Goal: Task Accomplishment & Management: Manage account settings

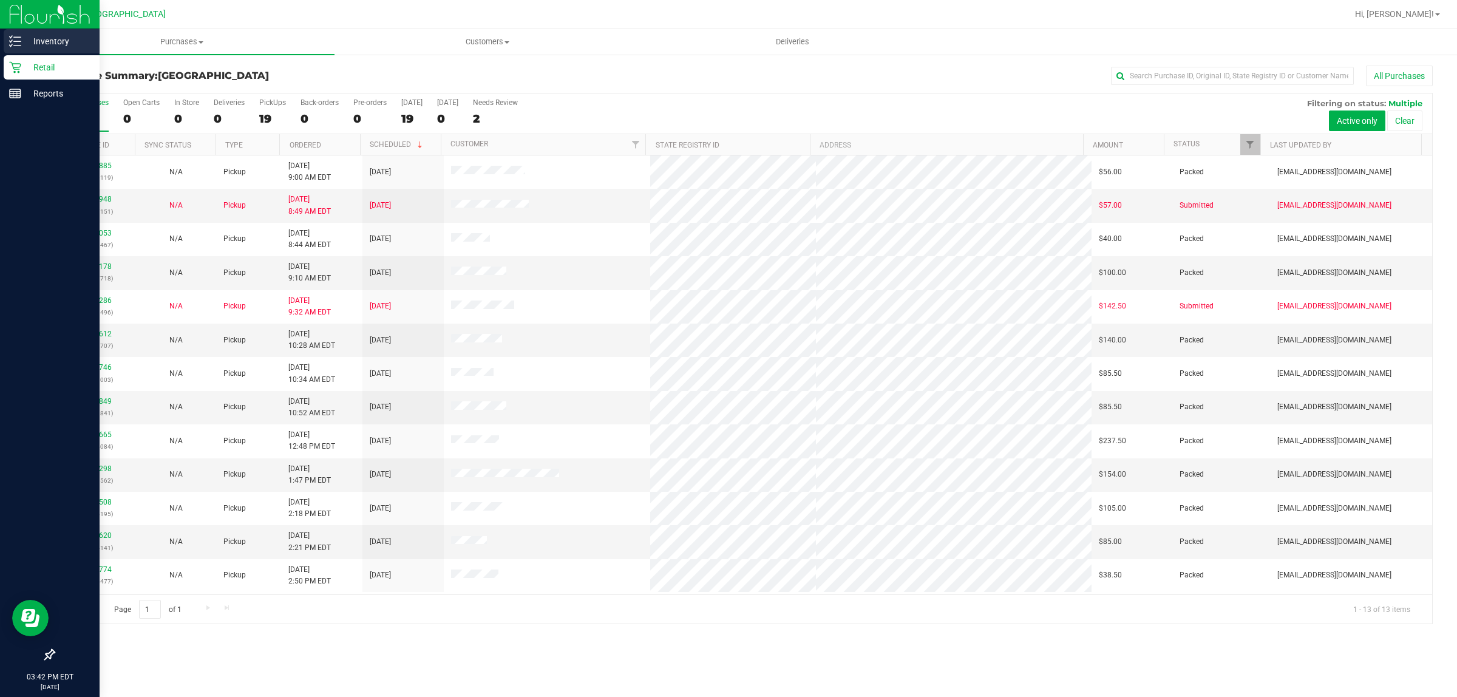
click at [33, 46] on p "Inventory" at bounding box center [57, 41] width 73 height 15
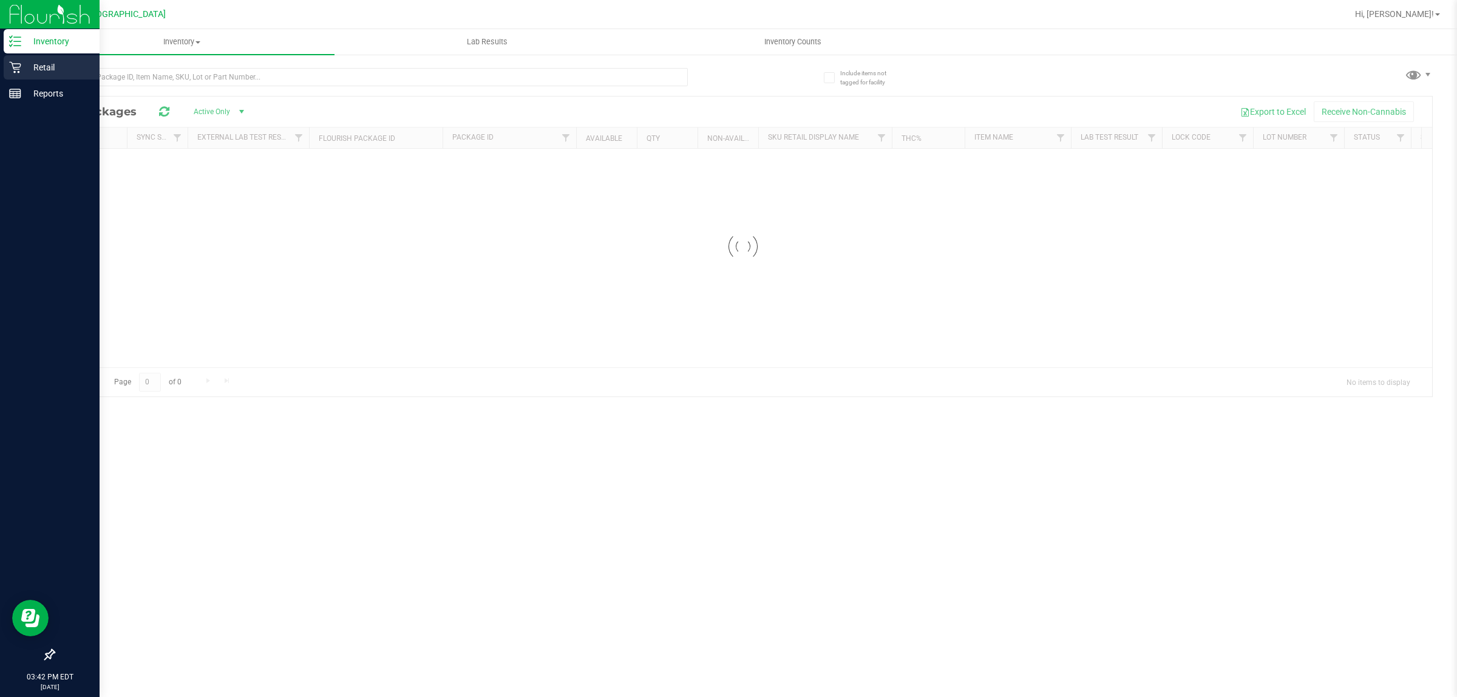
click at [26, 61] on p "Retail" at bounding box center [57, 67] width 73 height 15
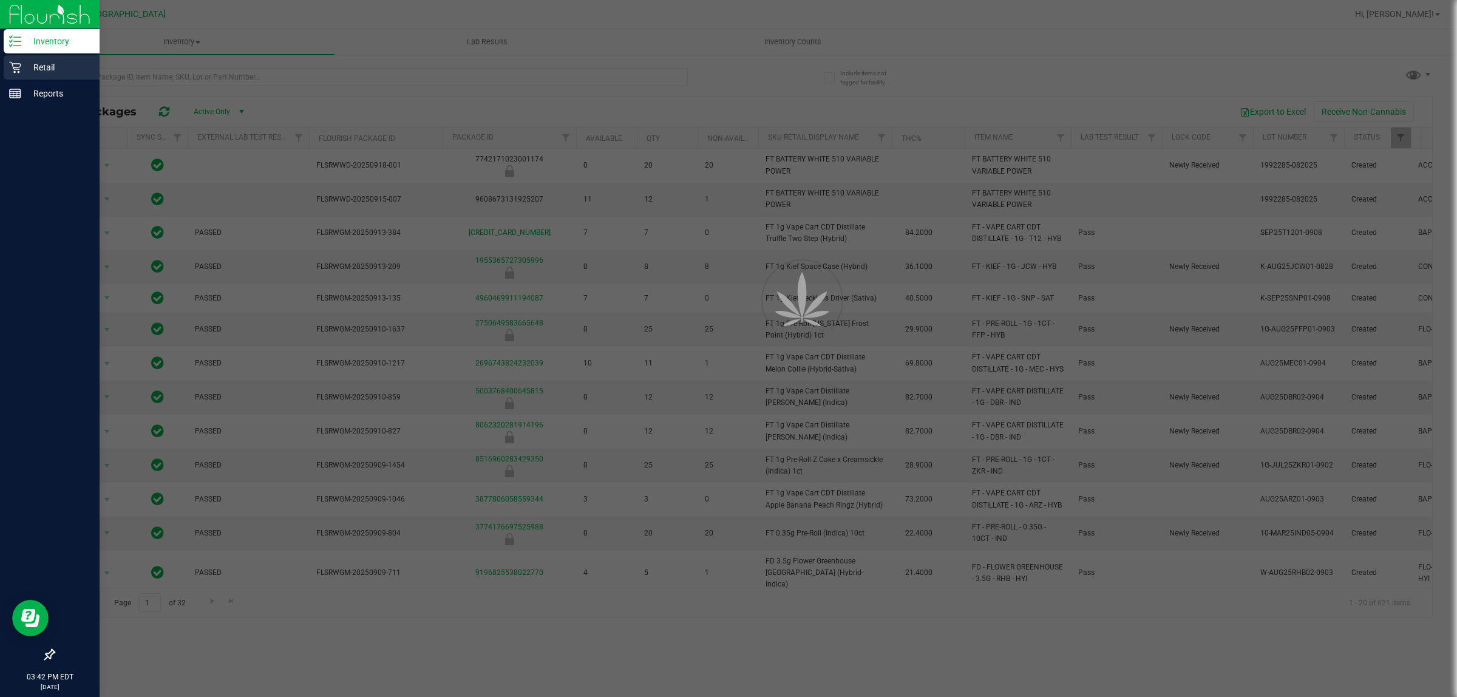
click at [26, 63] on p "Retail" at bounding box center [57, 67] width 73 height 15
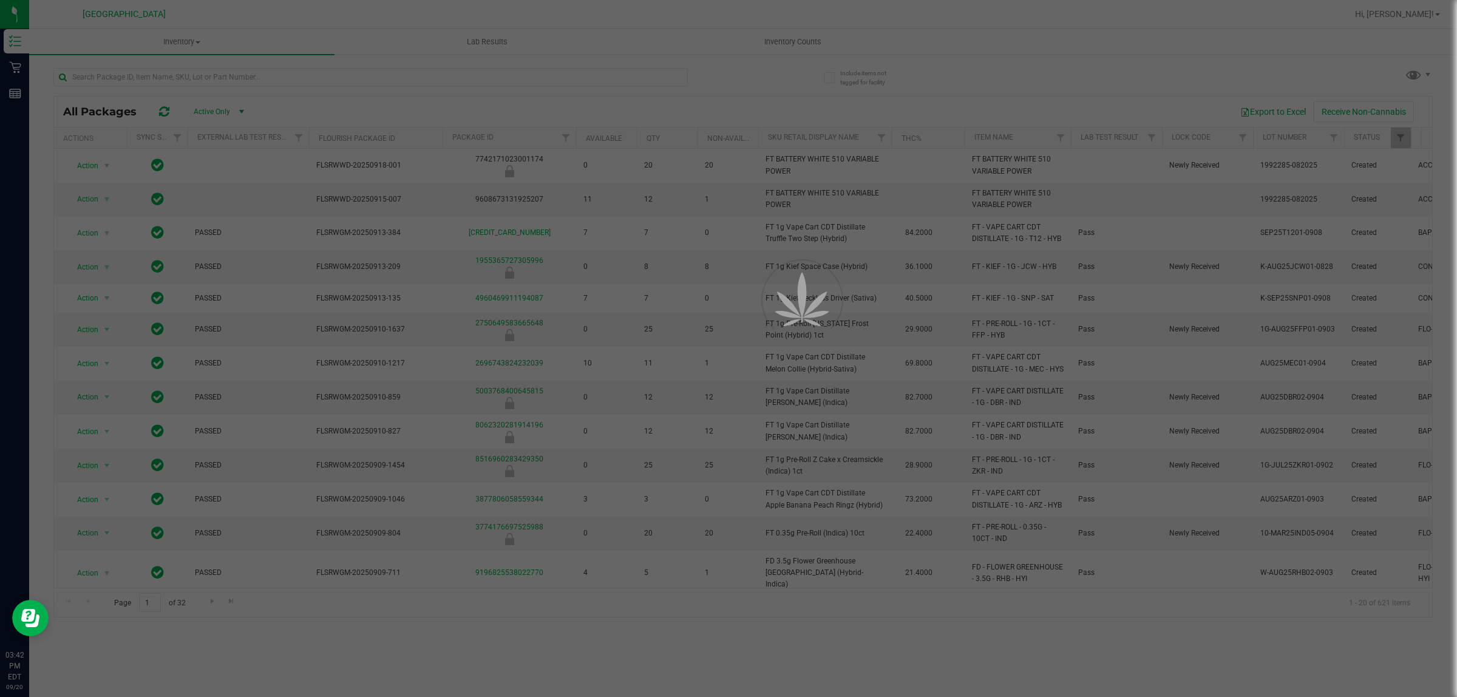
click at [24, 65] on div at bounding box center [728, 348] width 1457 height 697
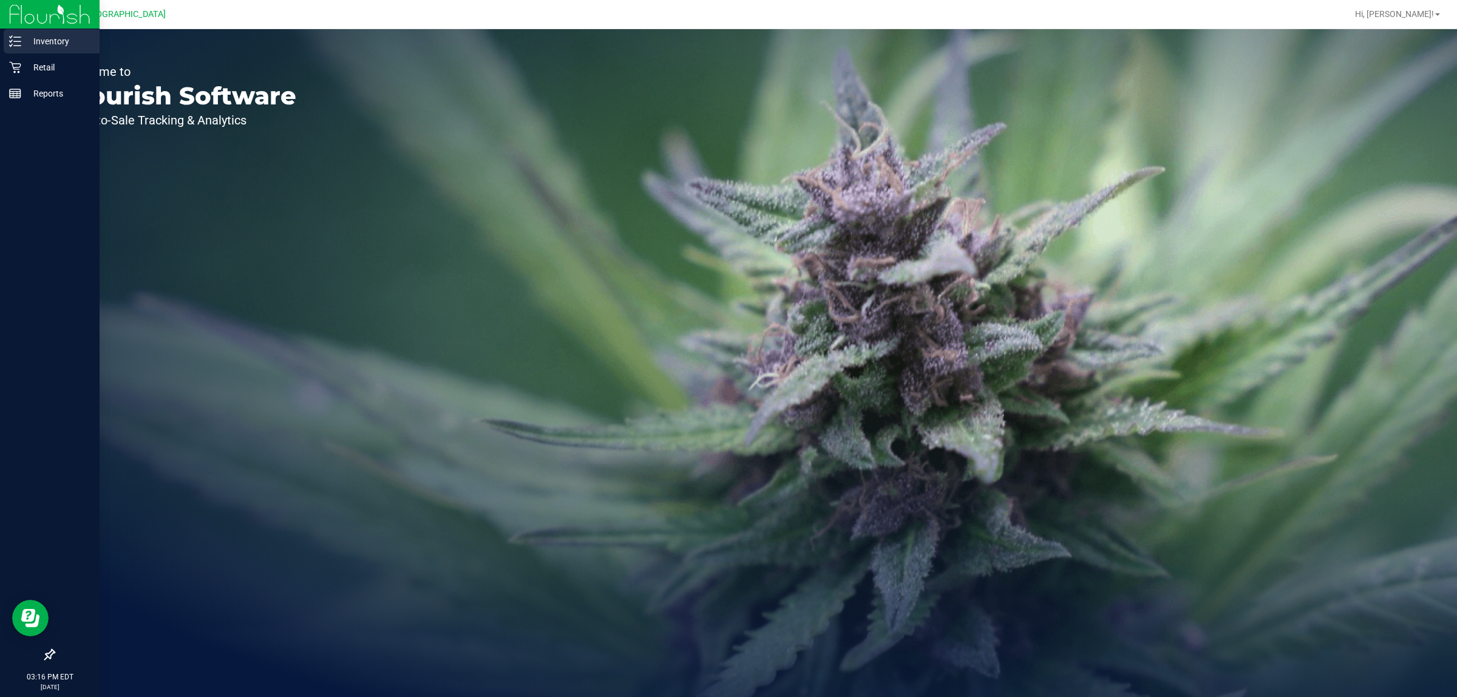
click at [23, 46] on p "Inventory" at bounding box center [57, 41] width 73 height 15
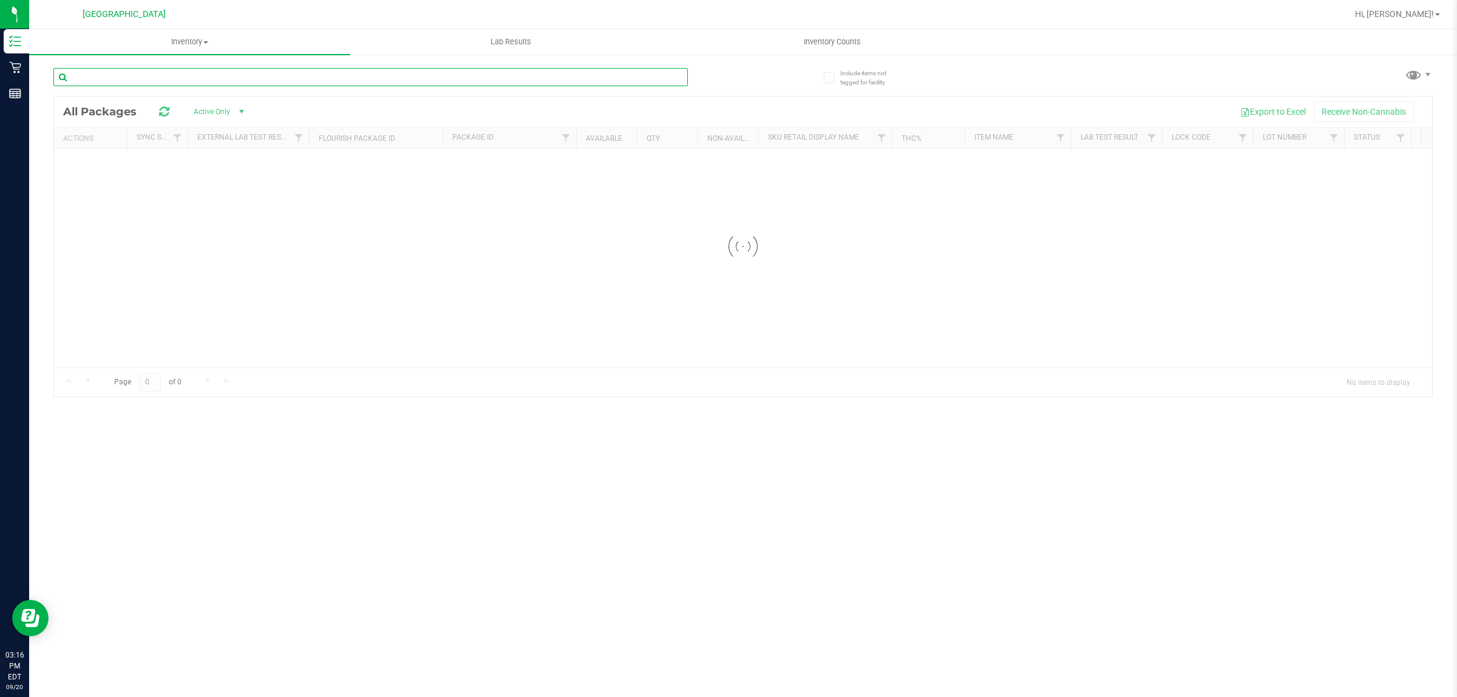
click at [597, 73] on input "text" at bounding box center [370, 77] width 634 height 18
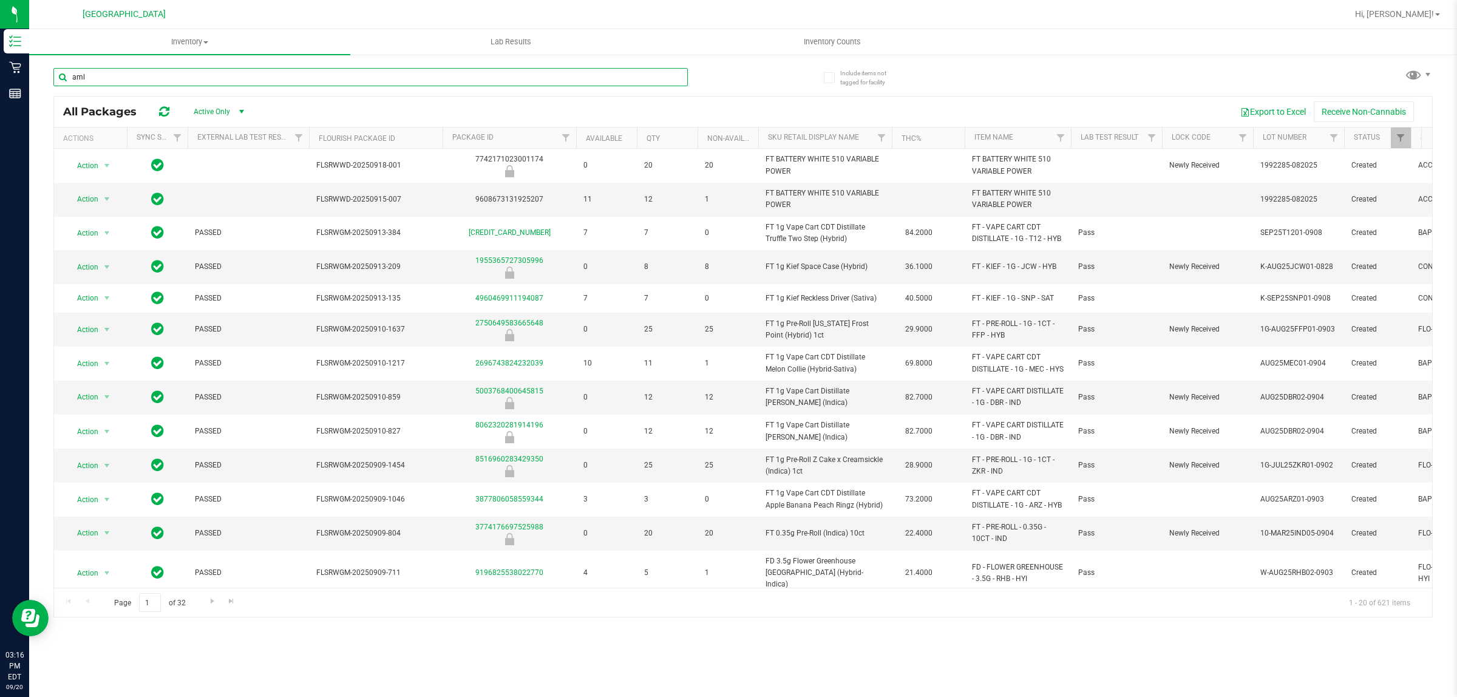
type input "aml"
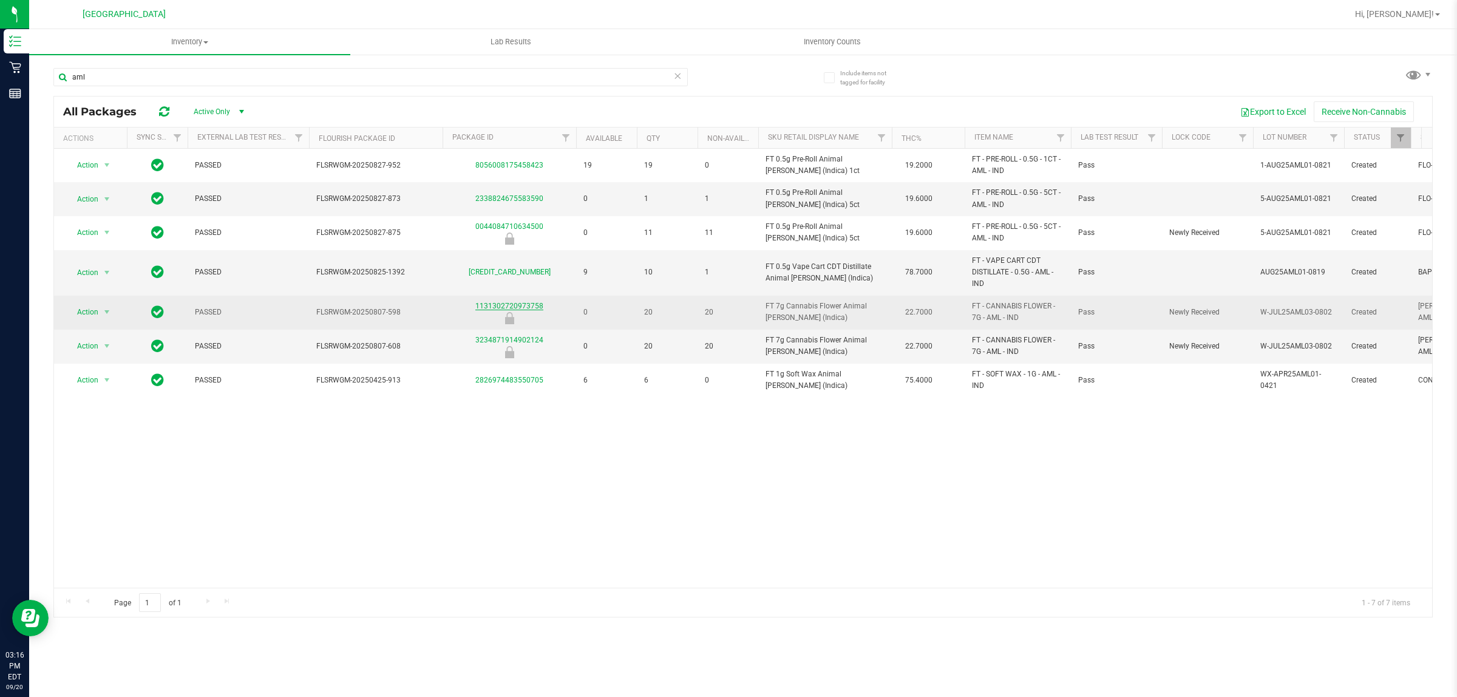
click at [511, 305] on link "1131302720973758" at bounding box center [509, 306] width 68 height 8
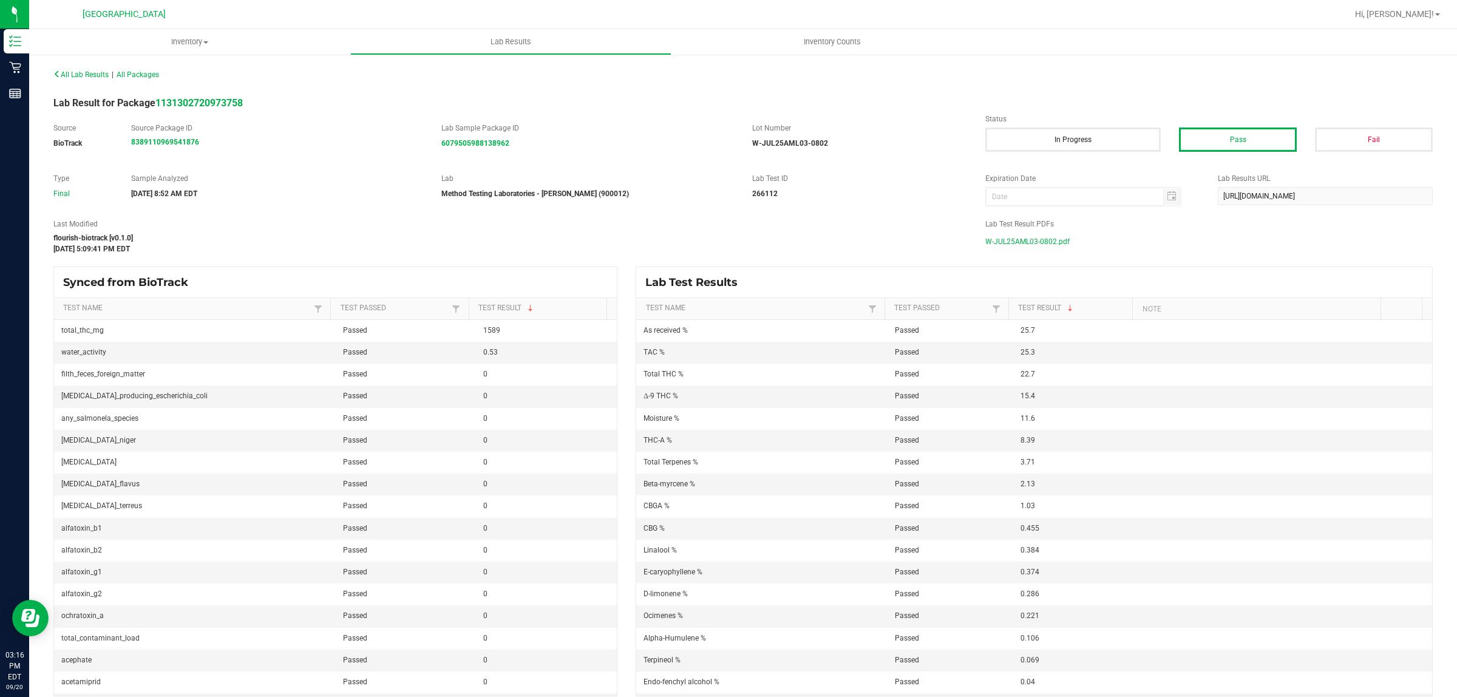
click at [1011, 235] on span "W-JUL25AML03-0802.pdf" at bounding box center [1027, 241] width 84 height 18
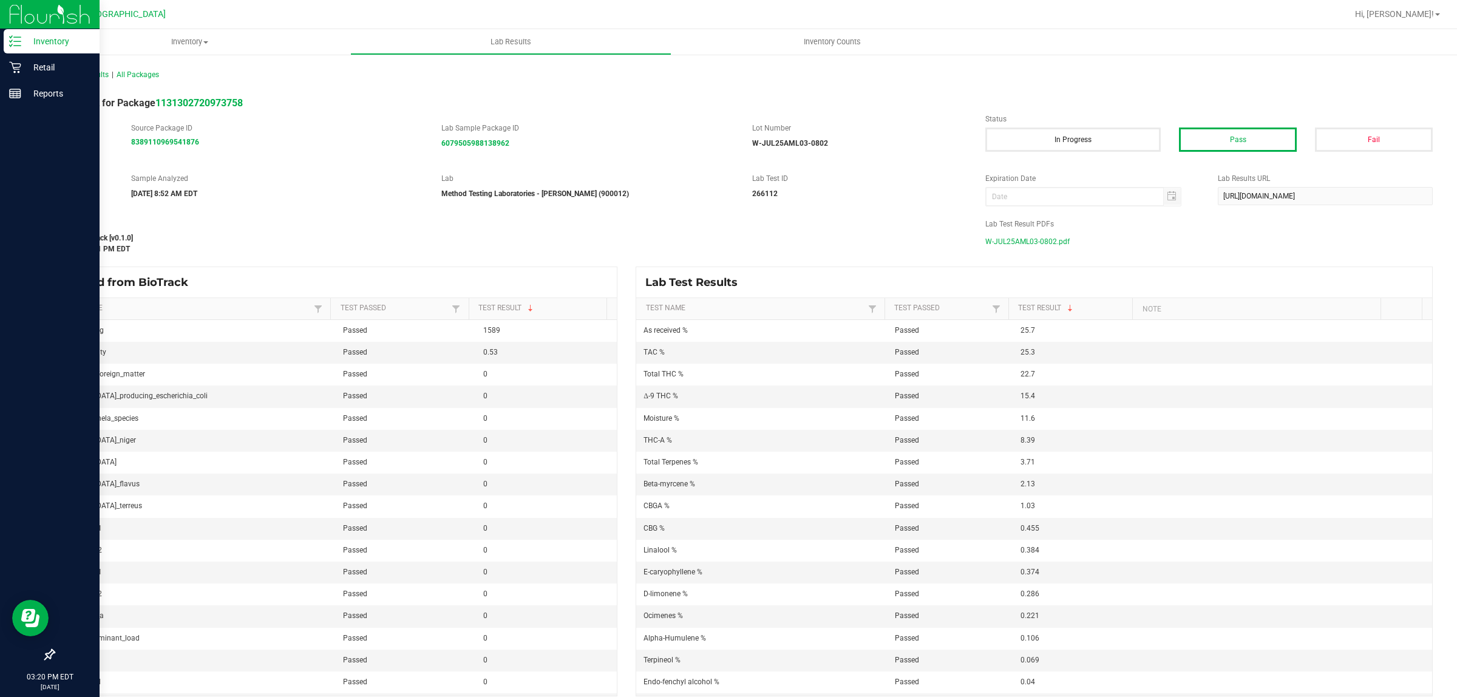
click at [23, 44] on p "Inventory" at bounding box center [57, 41] width 73 height 15
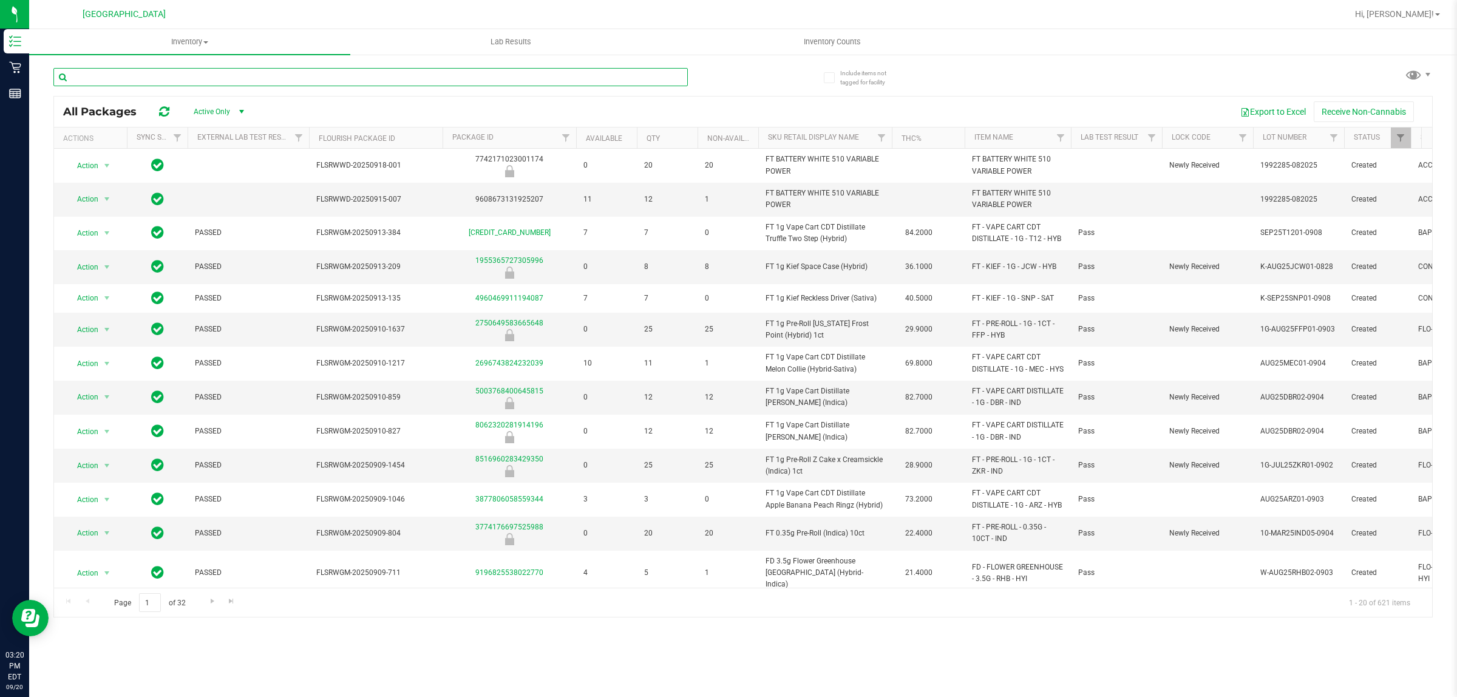
click at [416, 75] on input "text" at bounding box center [370, 77] width 634 height 18
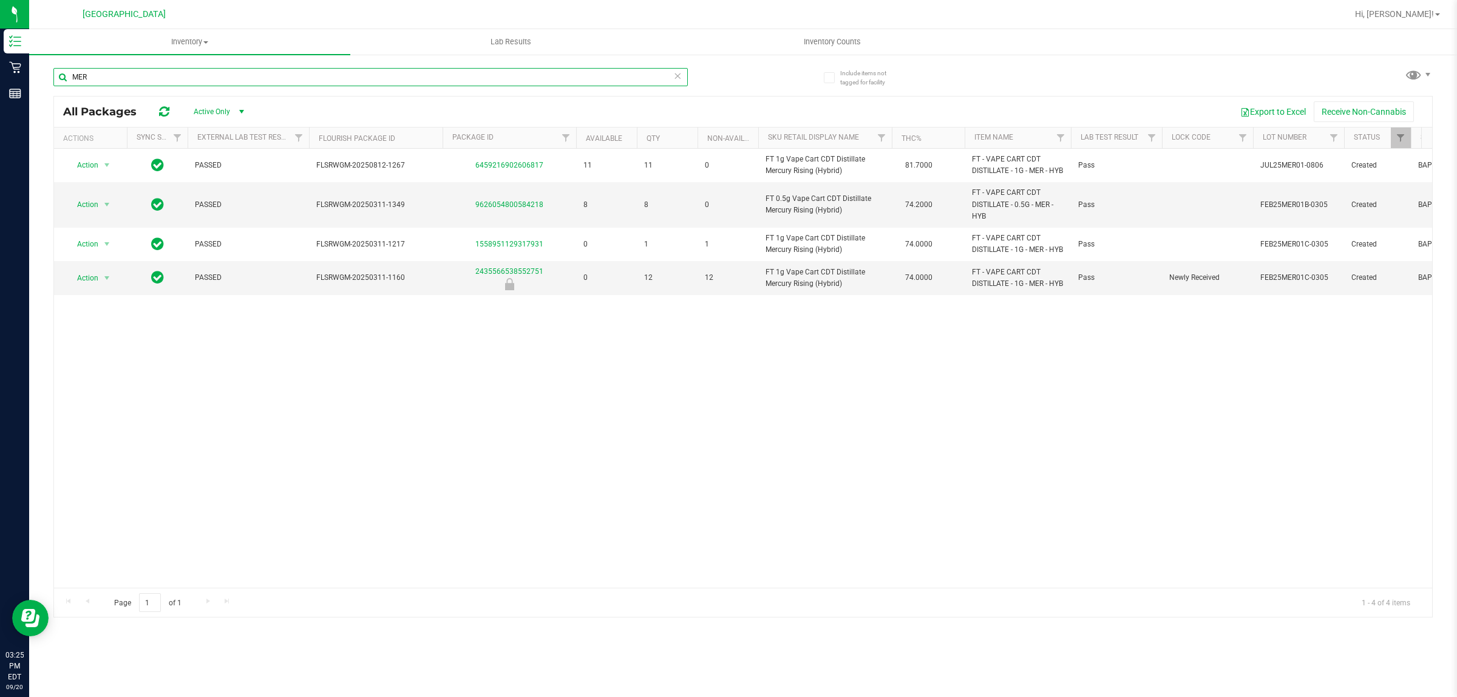
click at [600, 77] on input "MER" at bounding box center [370, 77] width 634 height 18
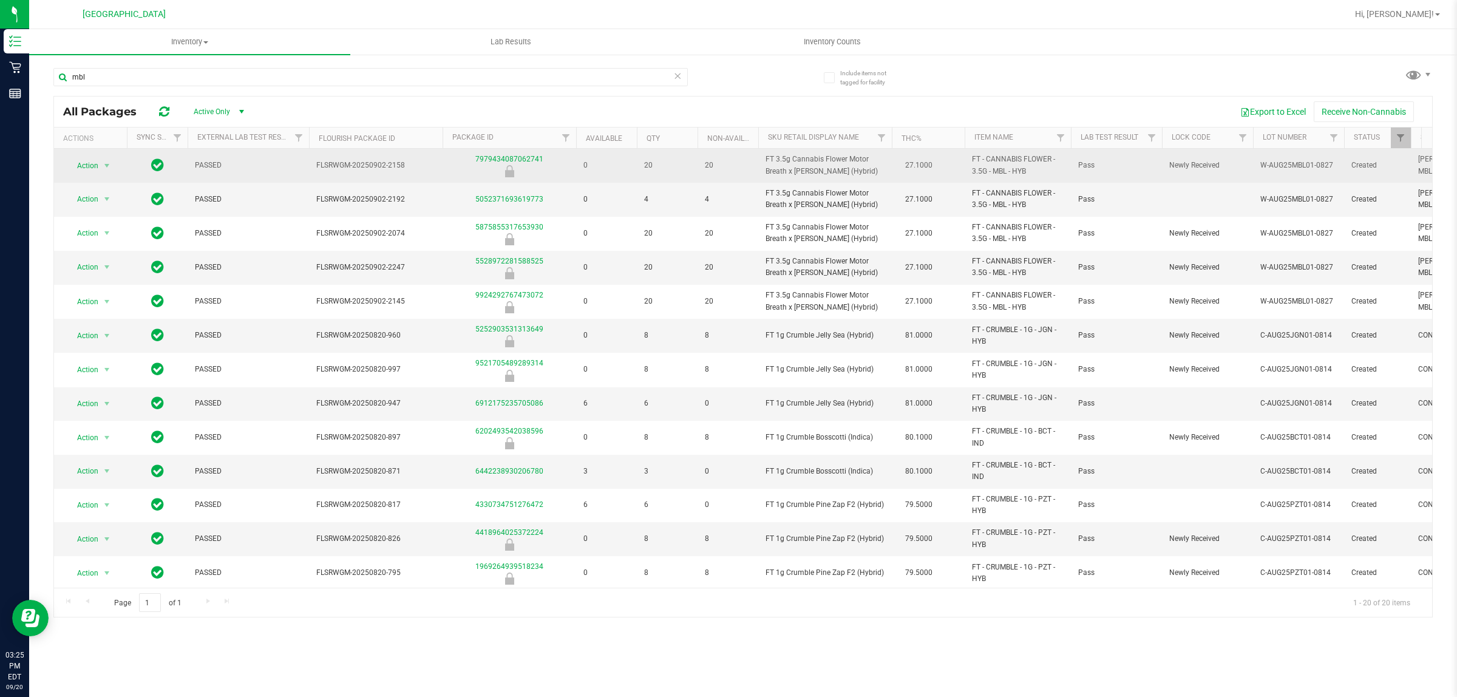
click at [814, 170] on span "FT 3.5g Cannabis Flower Motor Breath x [PERSON_NAME] (Hybrid)" at bounding box center [824, 165] width 119 height 23
copy td "FT 3.5g Cannabis Flower Motor Breath x [PERSON_NAME] (Hybrid)"
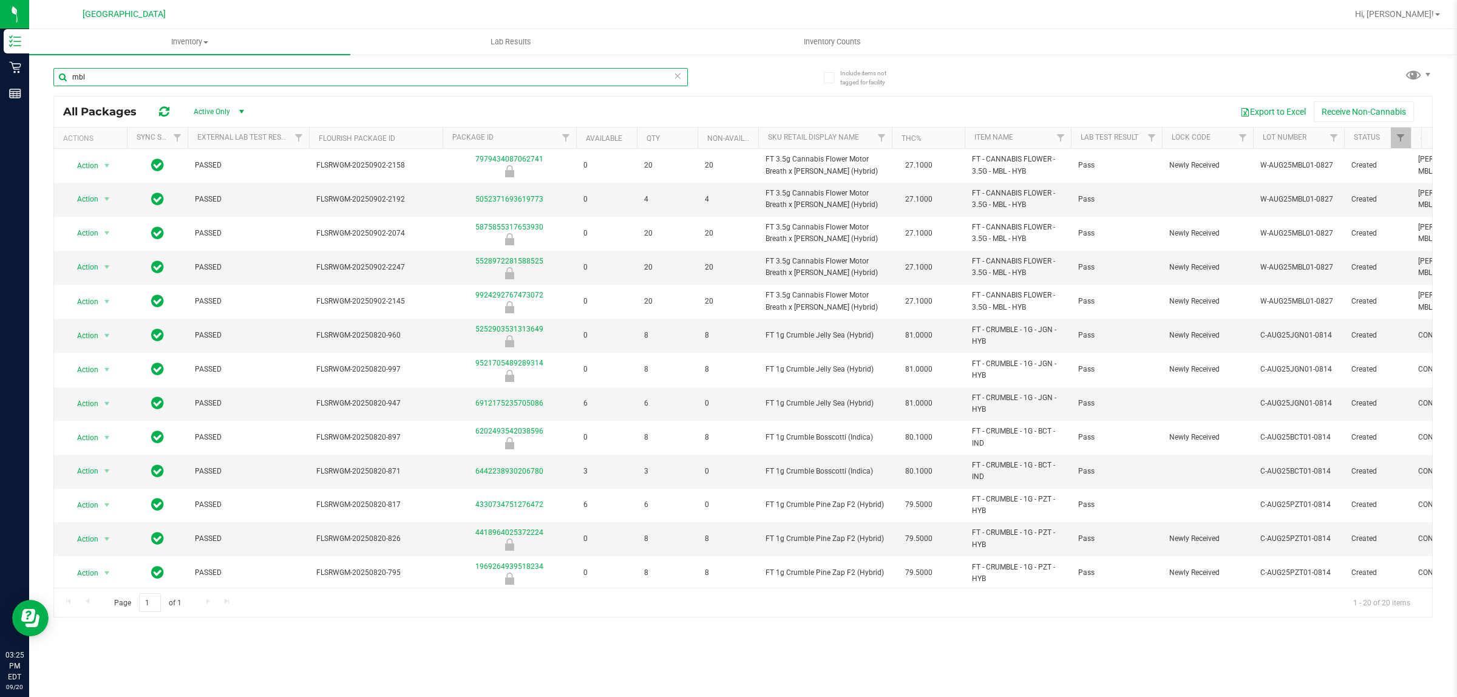
click at [313, 77] on input "mbl" at bounding box center [370, 77] width 634 height 18
paste input "FT 3.5g Cannabis Flower Motor Breath x [PERSON_NAME] (Hybrid)"
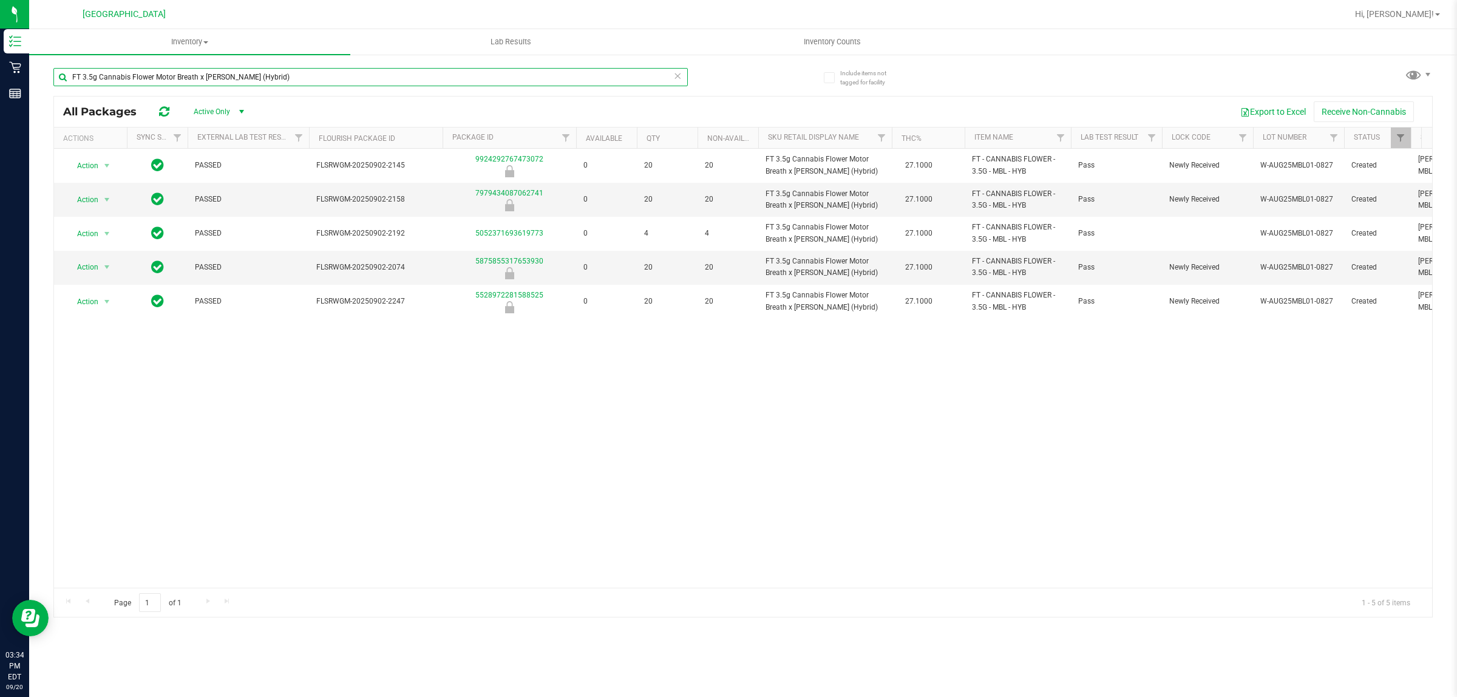
click at [530, 80] on input "FT 3.5g Cannabis Flower Motor Breath x [PERSON_NAME] (Hybrid)" at bounding box center [370, 77] width 634 height 18
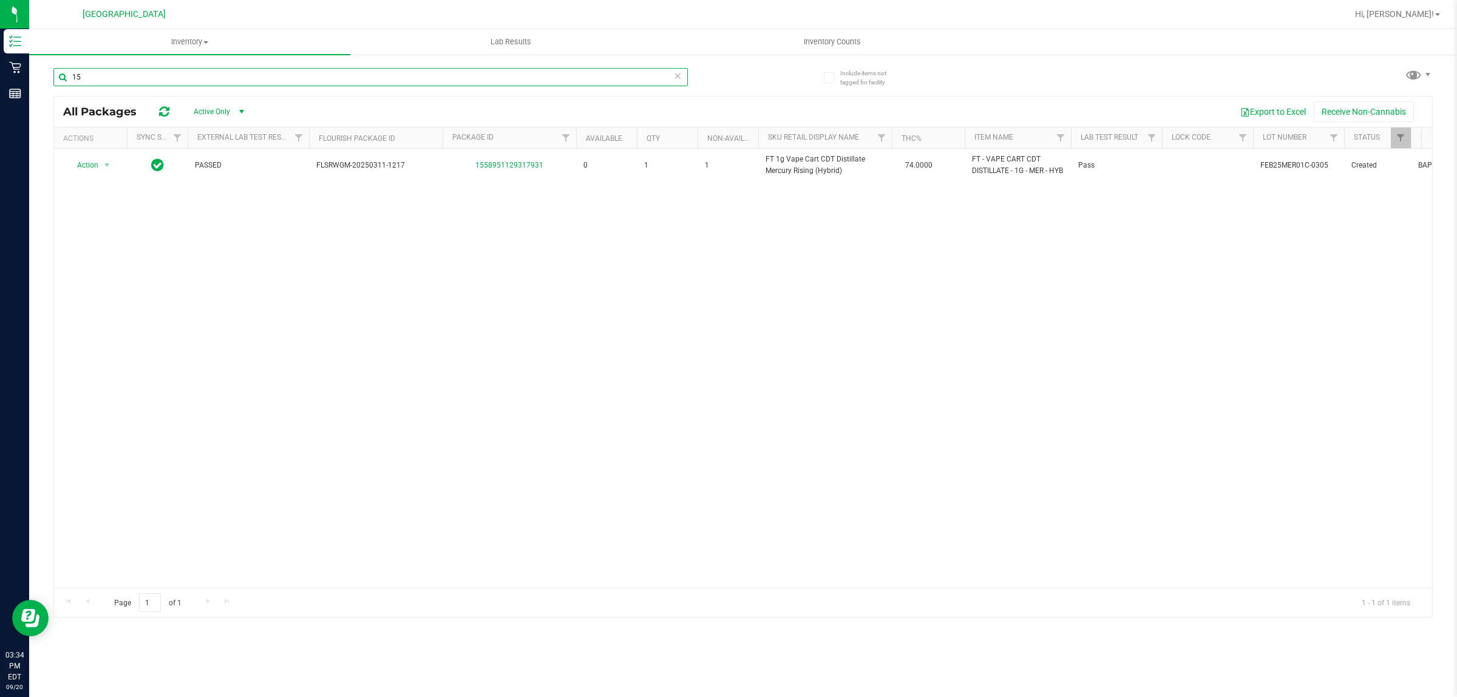
type input "1"
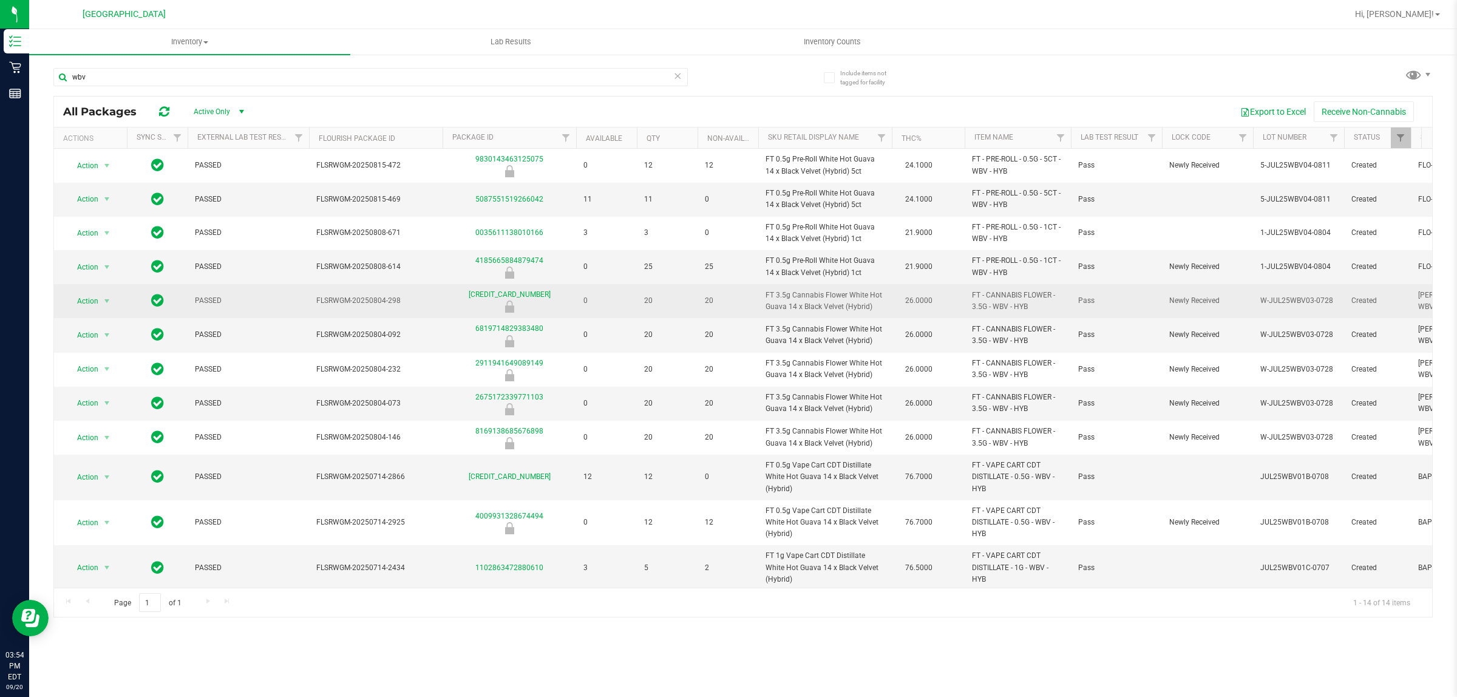
click at [778, 302] on span "FT 3.5g Cannabis Flower White Hot Guava 14 x Black Velvet (Hybrid)" at bounding box center [824, 301] width 119 height 23
click at [779, 301] on span "FT 3.5g Cannabis Flower White Hot Guava 14 x Black Velvet (Hybrid)" at bounding box center [824, 301] width 119 height 23
copy td "FT 3.5g Cannabis Flower White Hot Guava 14 x Black Velvet (Hybrid)"
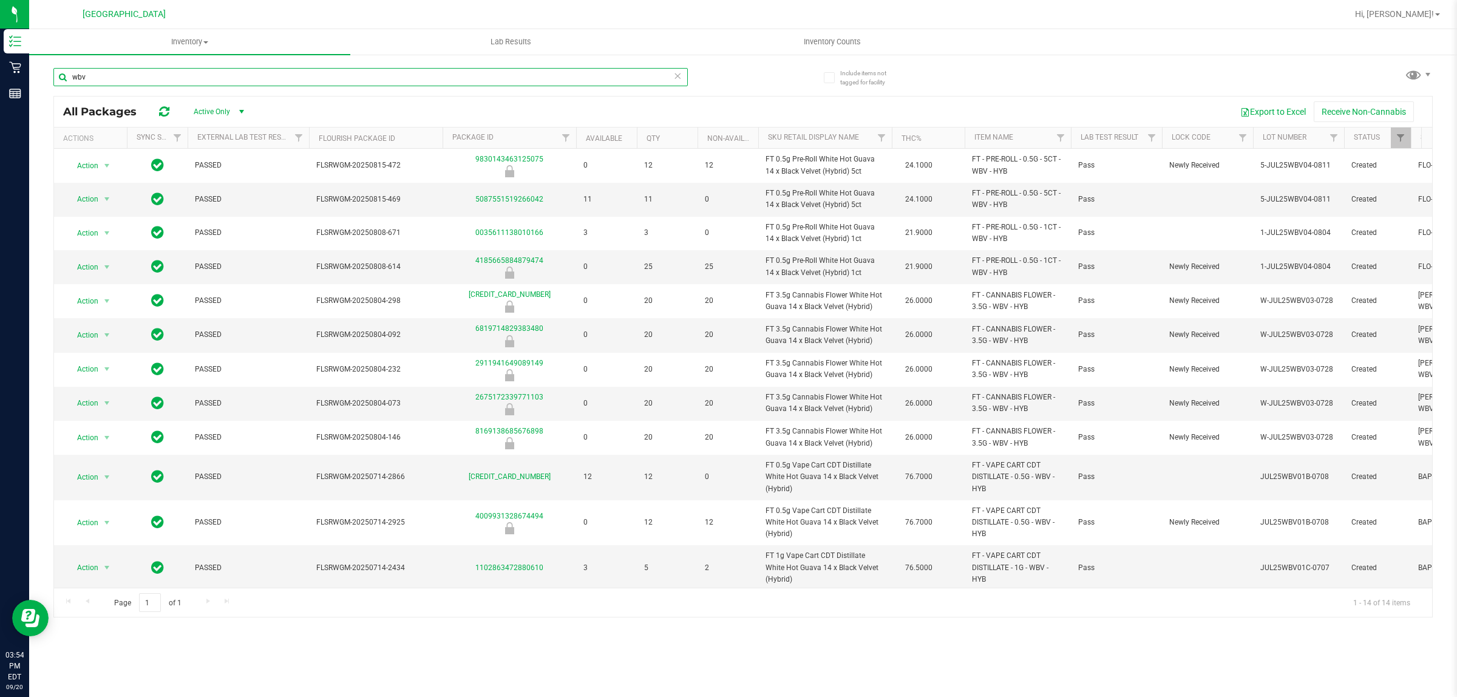
click at [441, 76] on input "wbv" at bounding box center [370, 77] width 634 height 18
paste input "FT 3.5g Cannabis Flower White Hot Guava 14 x Black Velvet (Hybrid)"
type input "FT 3.5g Cannabis Flower White Hot Guava 14 x Black Velvet (Hybrid)"
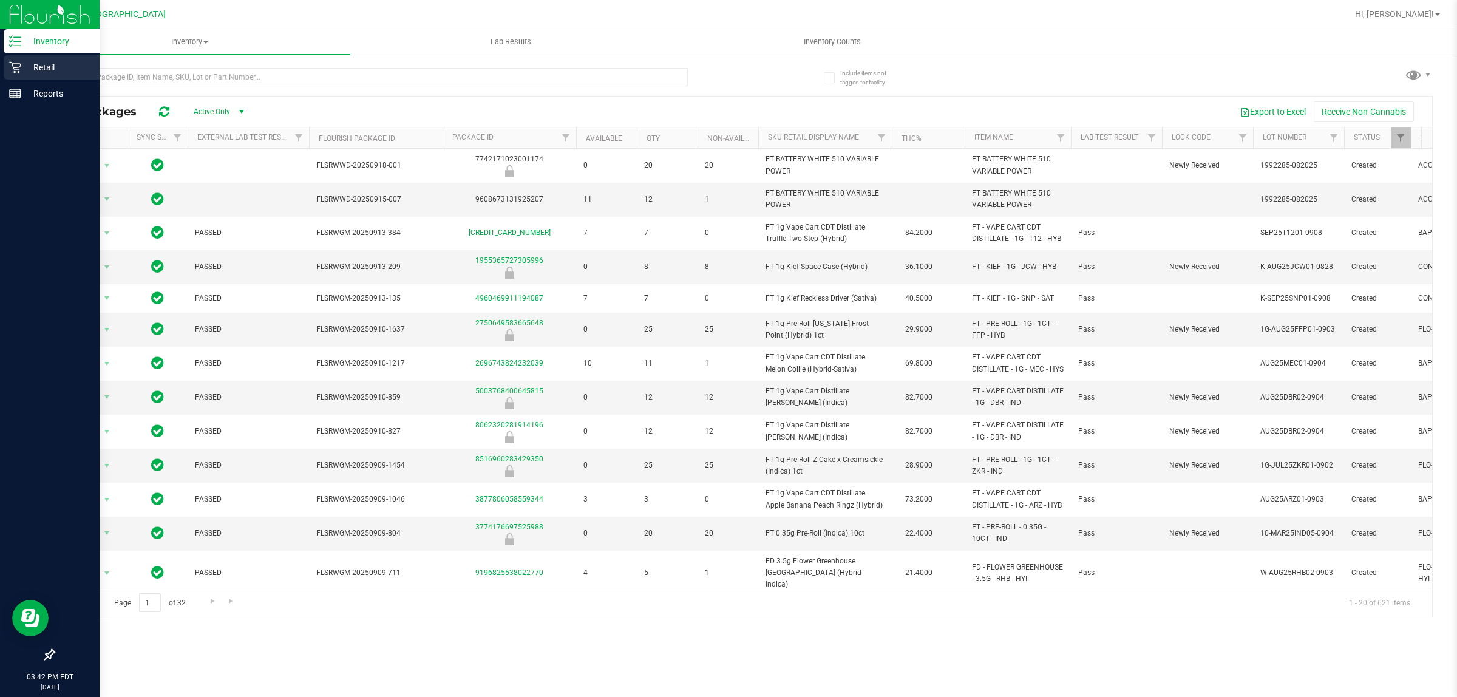
click at [32, 63] on p "Retail" at bounding box center [57, 67] width 73 height 15
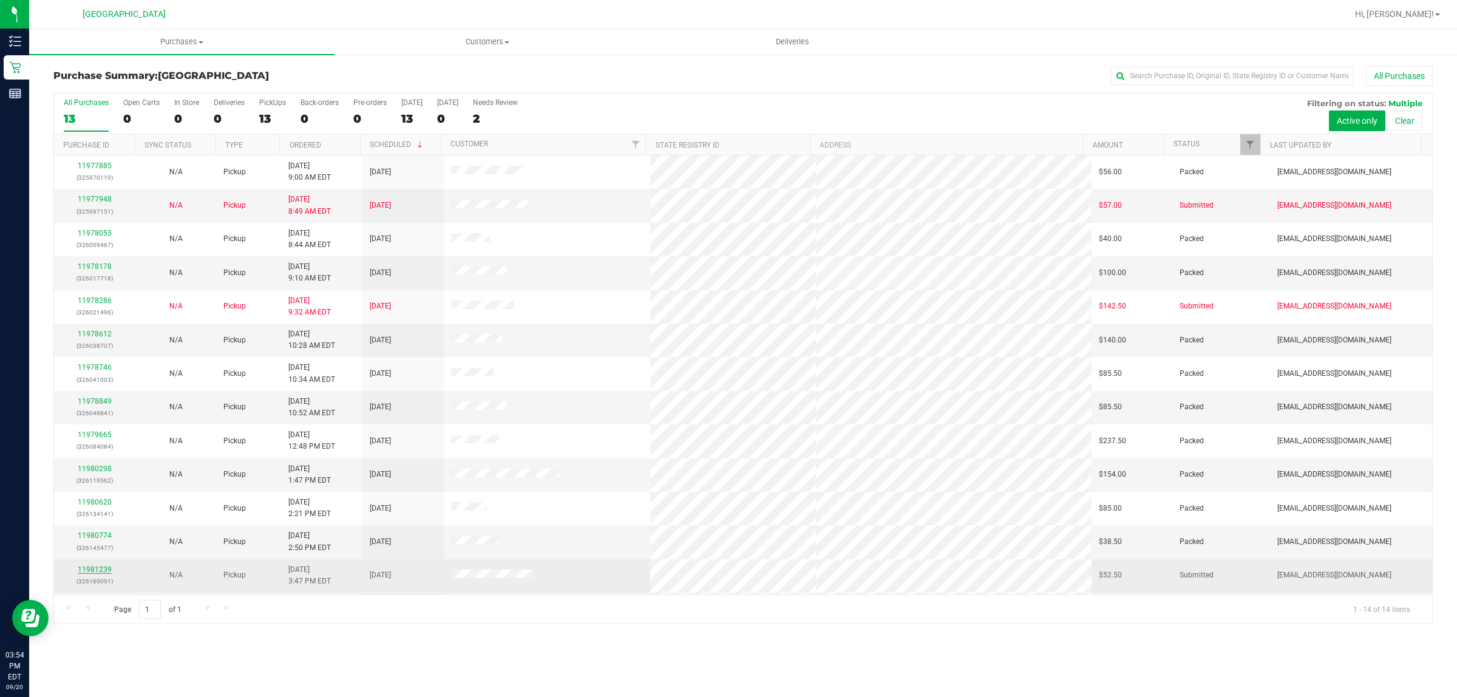
click at [98, 574] on link "11981239" at bounding box center [95, 569] width 34 height 8
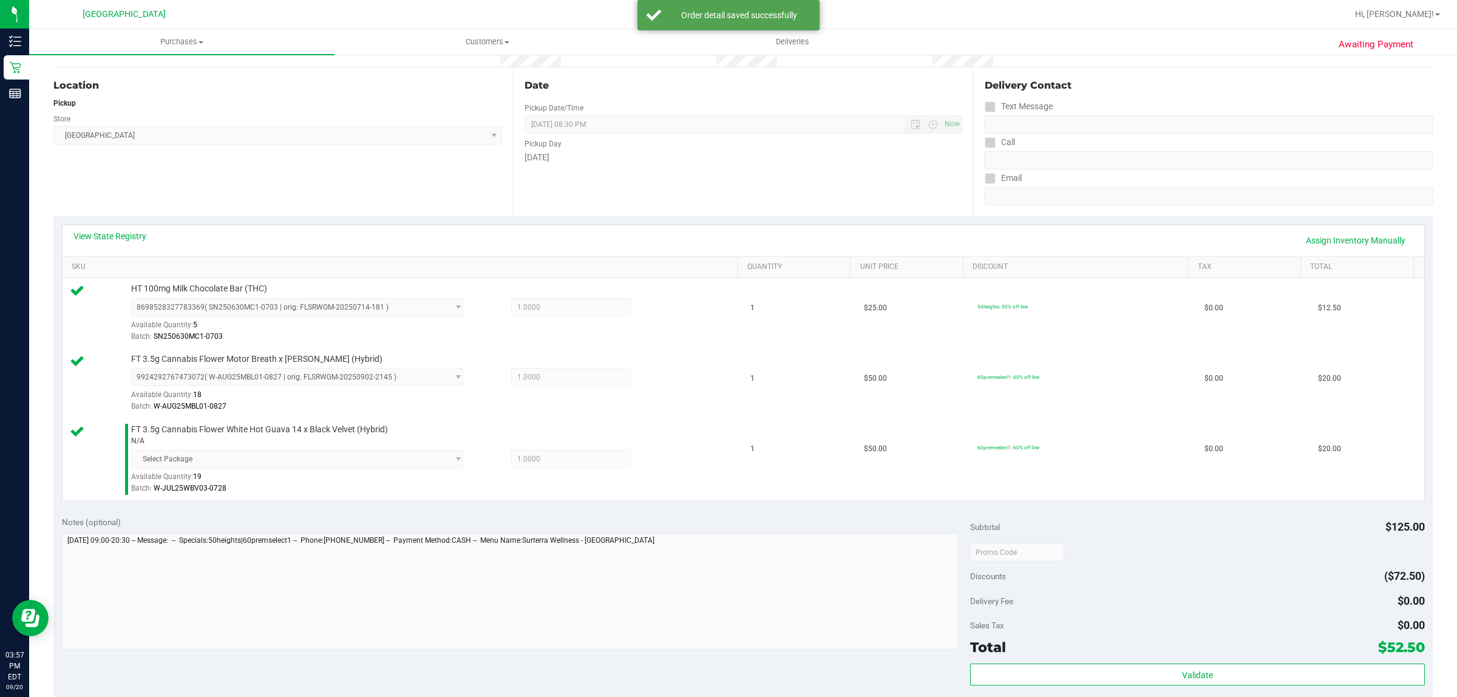
scroll to position [379, 0]
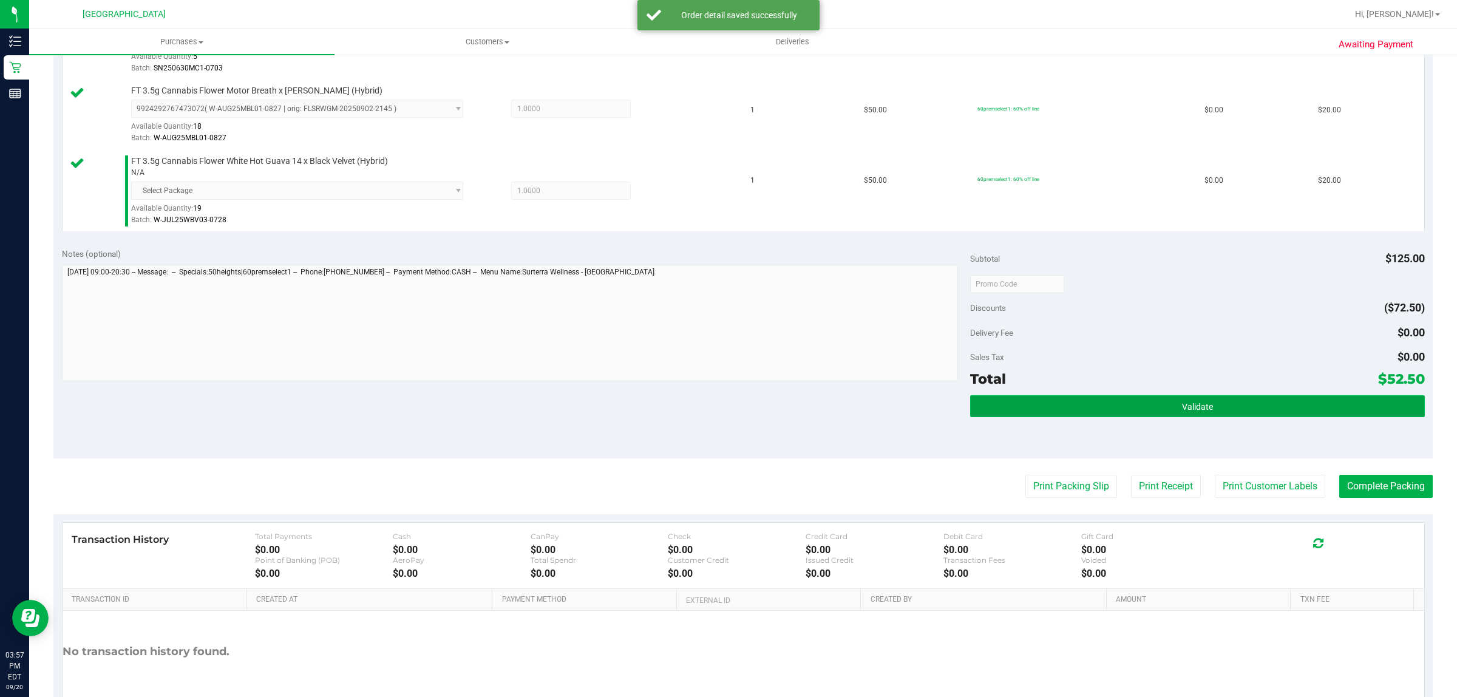
click at [1010, 412] on button "Validate" at bounding box center [1197, 406] width 454 height 22
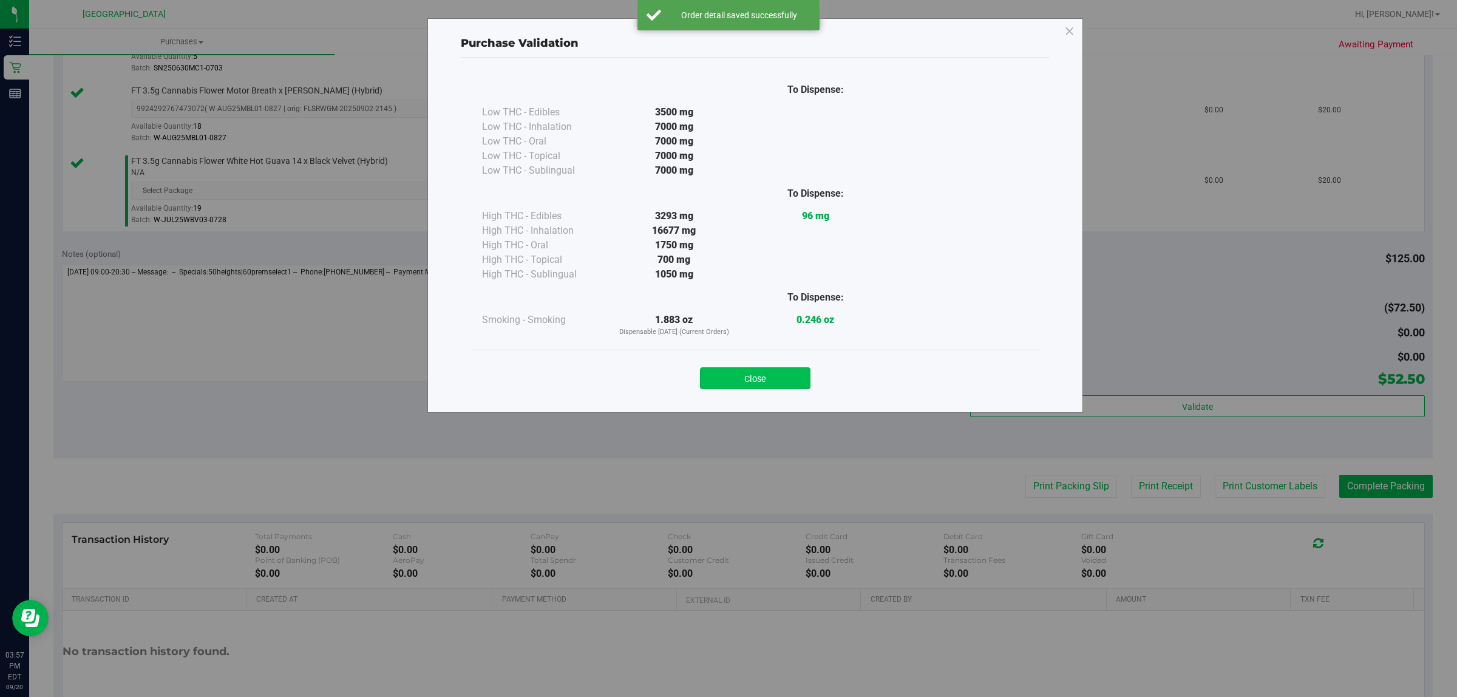
click at [774, 379] on button "Close" at bounding box center [755, 378] width 110 height 22
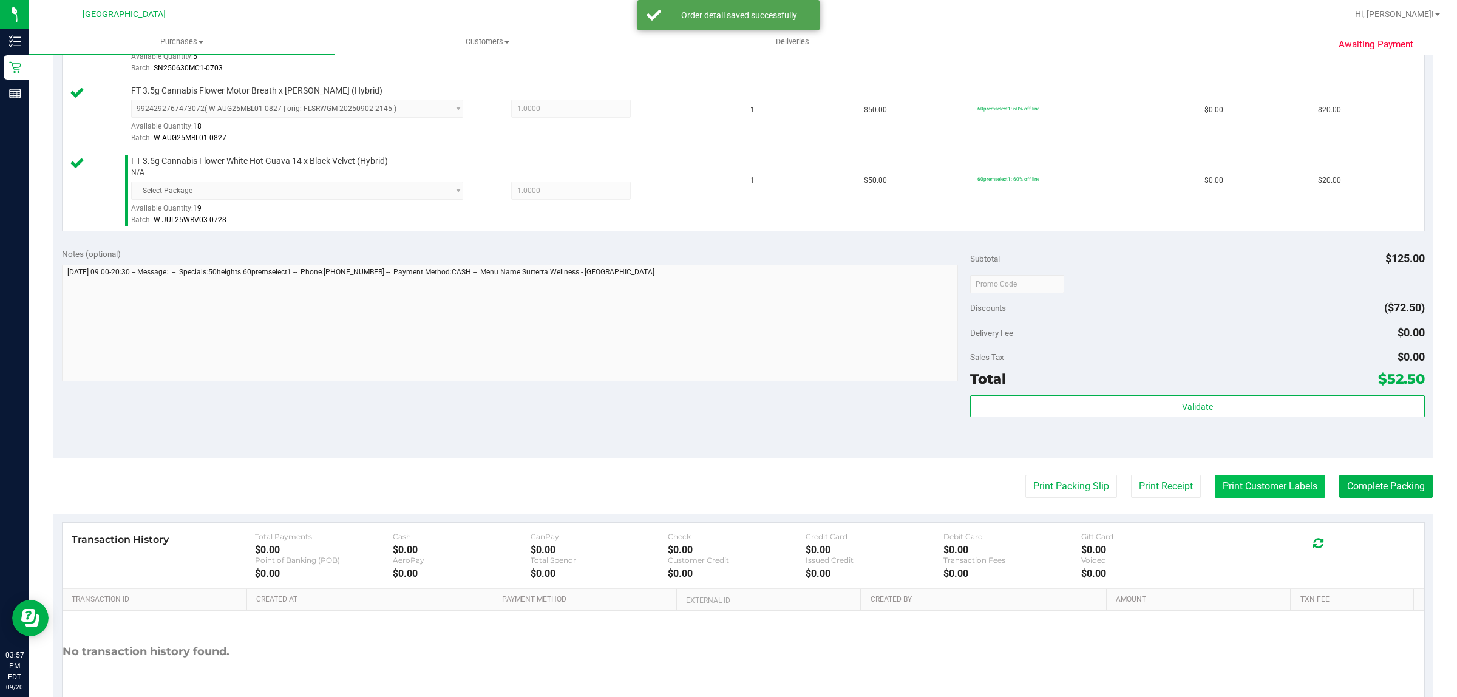
click at [1255, 486] on button "Print Customer Labels" at bounding box center [1270, 486] width 110 height 23
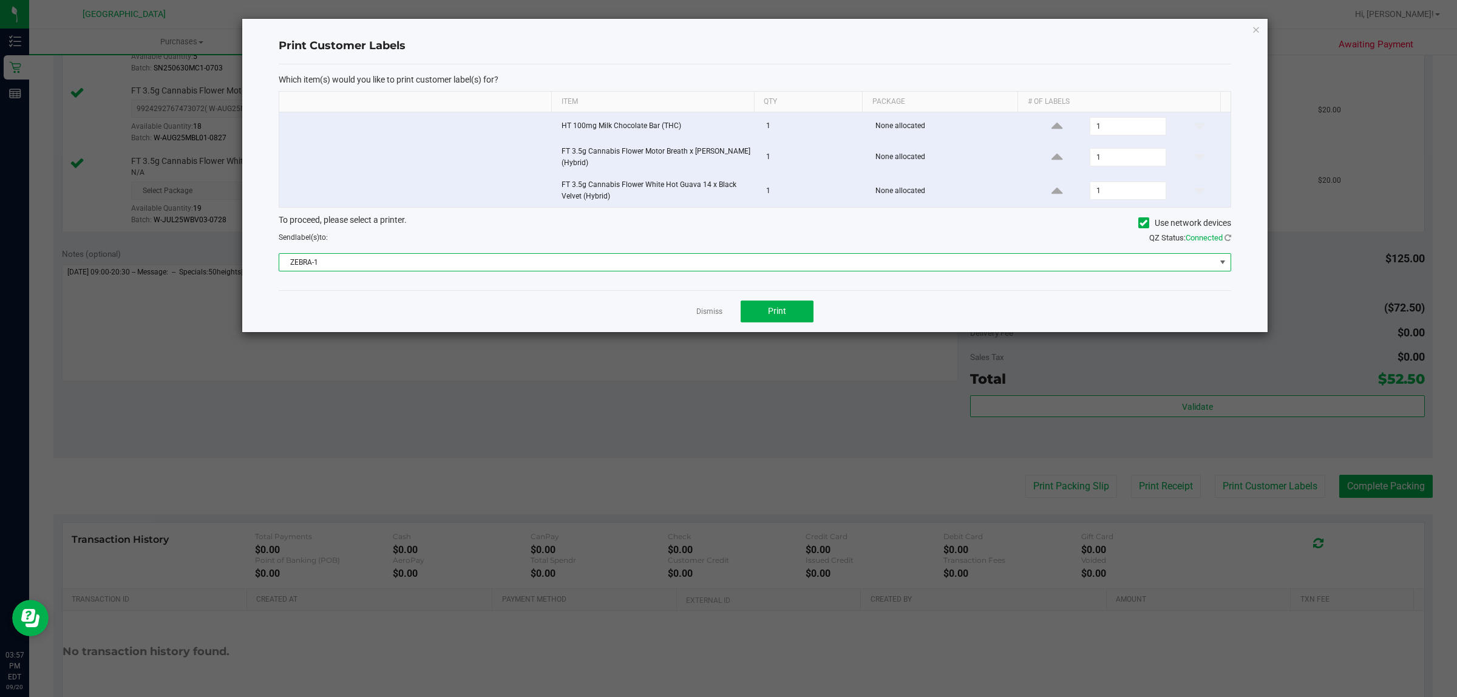
click at [748, 256] on span "ZEBRA-1" at bounding box center [747, 262] width 936 height 17
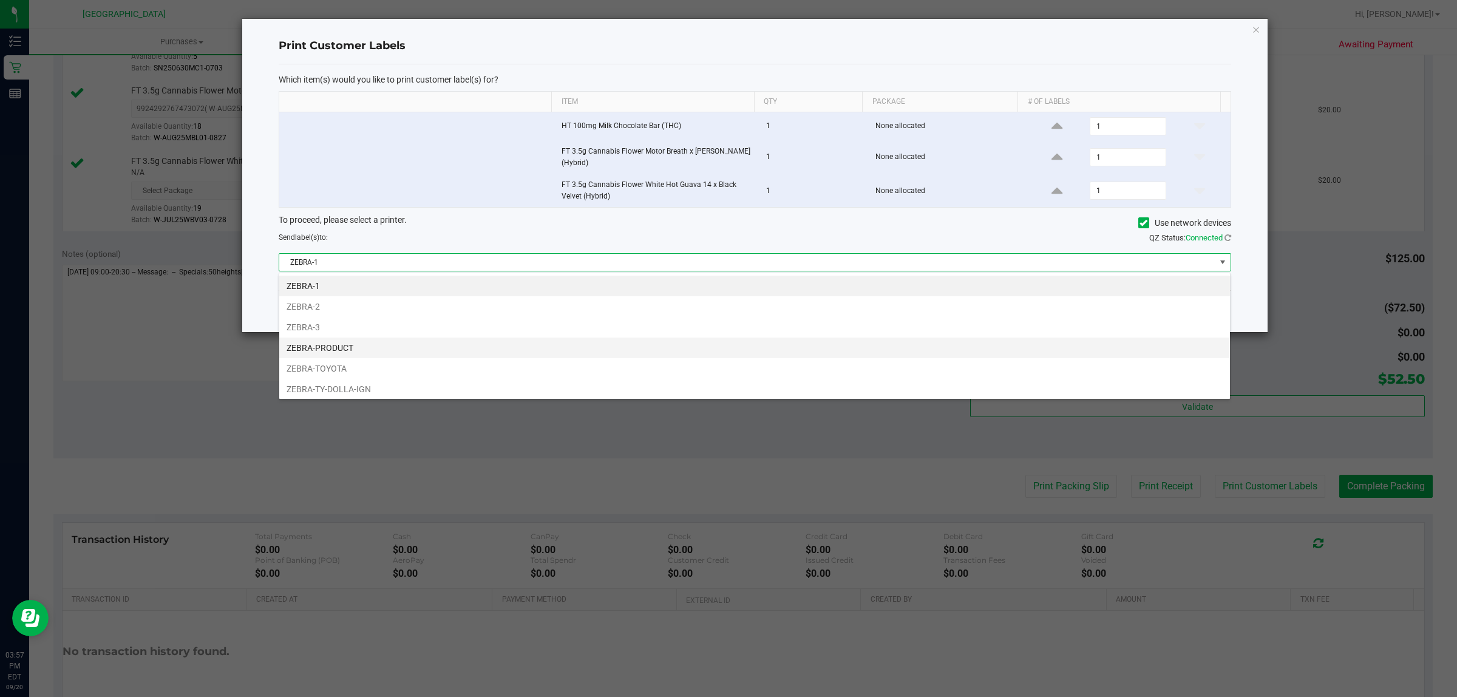
scroll to position [19, 952]
click at [432, 363] on li "ZEBRA-TOYOTA" at bounding box center [754, 368] width 951 height 21
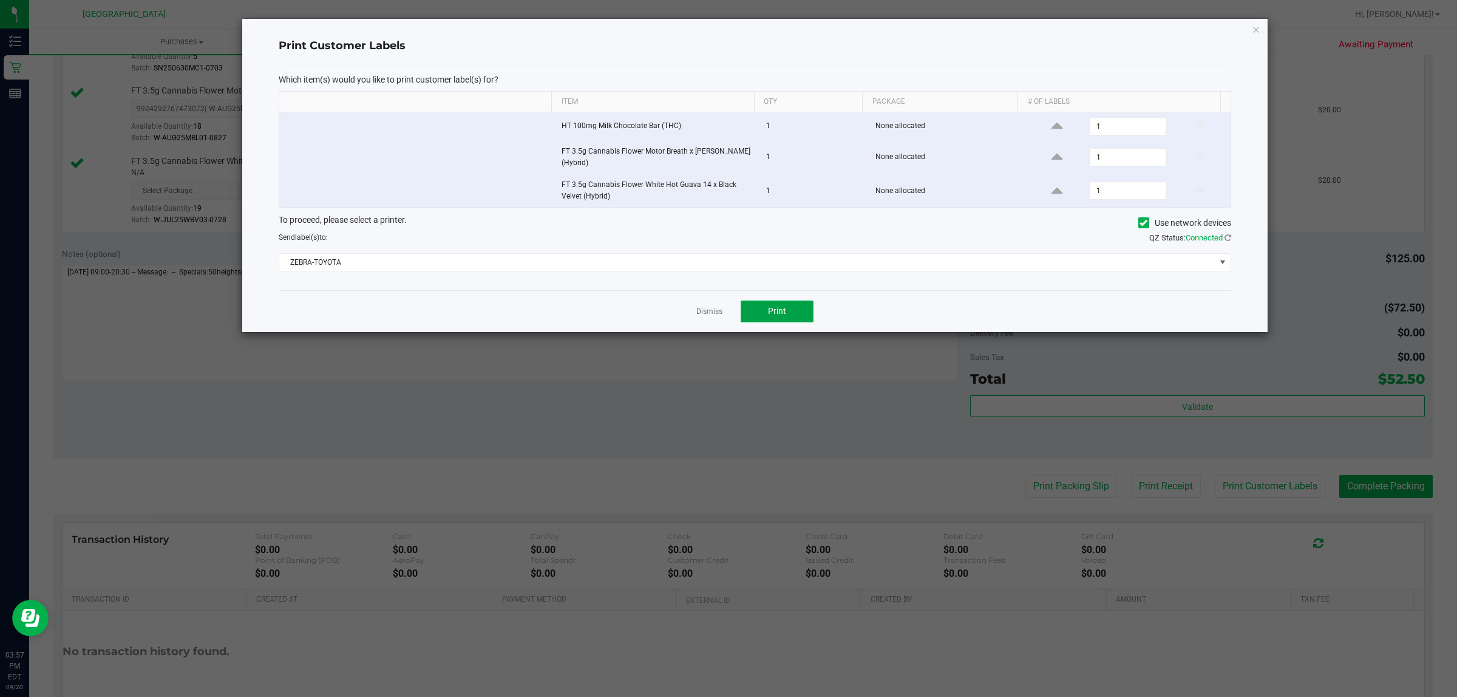
click at [787, 311] on button "Print" at bounding box center [777, 311] width 73 height 22
click at [704, 316] on link "Dismiss" at bounding box center [709, 312] width 26 height 10
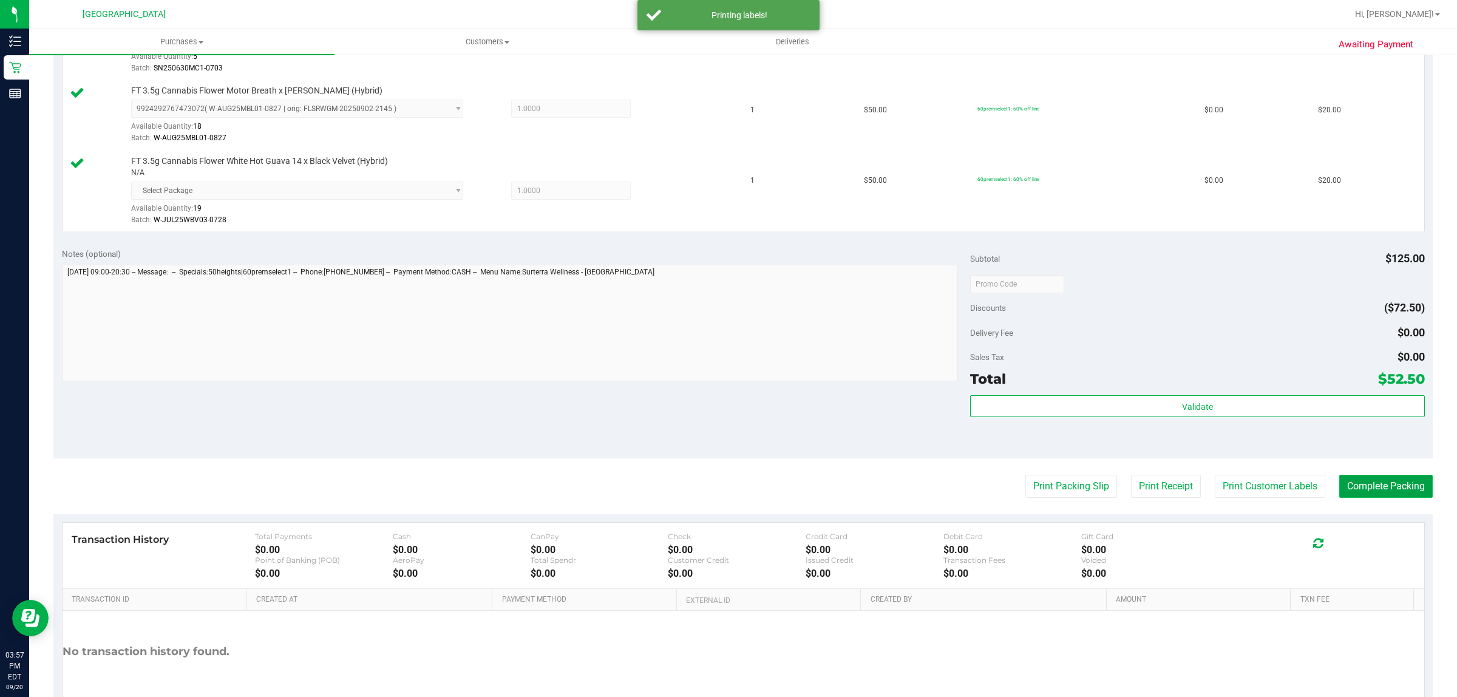
click at [1384, 483] on button "Complete Packing" at bounding box center [1385, 486] width 93 height 23
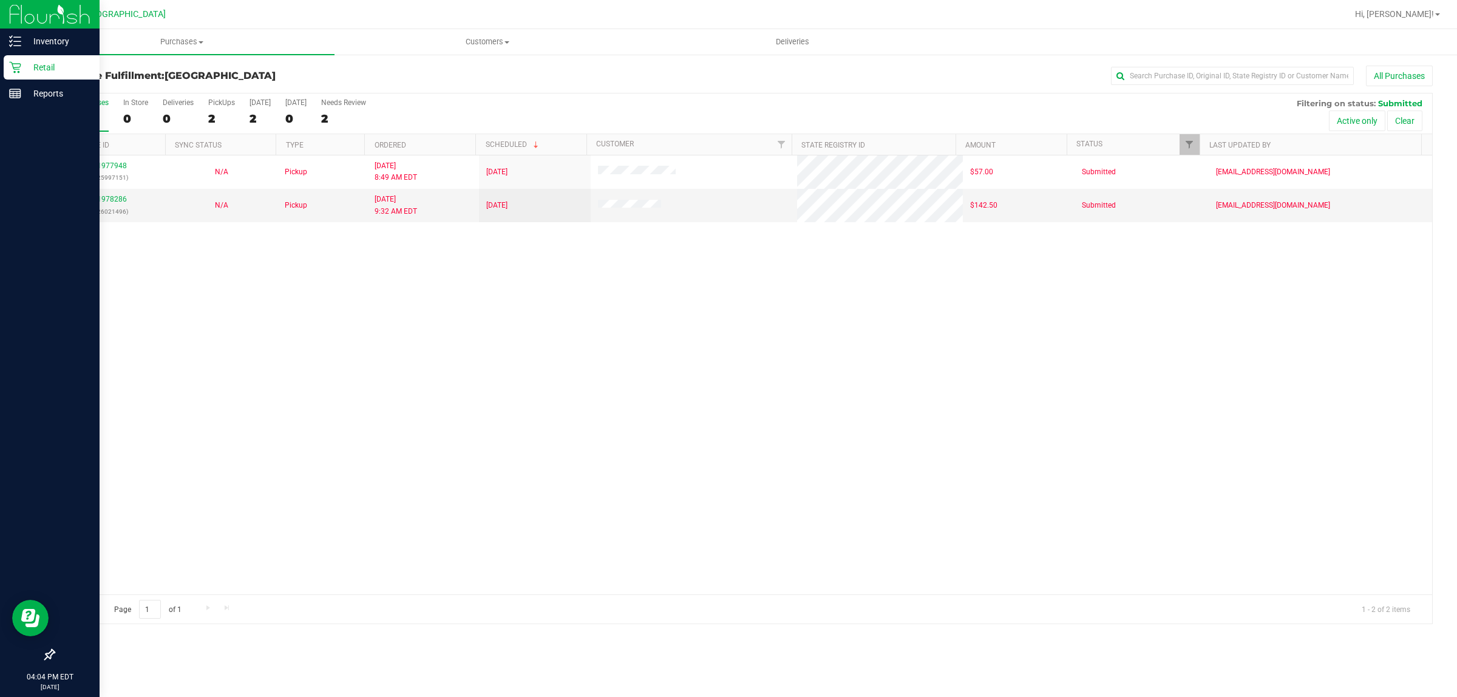
click at [67, 64] on p "Retail" at bounding box center [57, 67] width 73 height 15
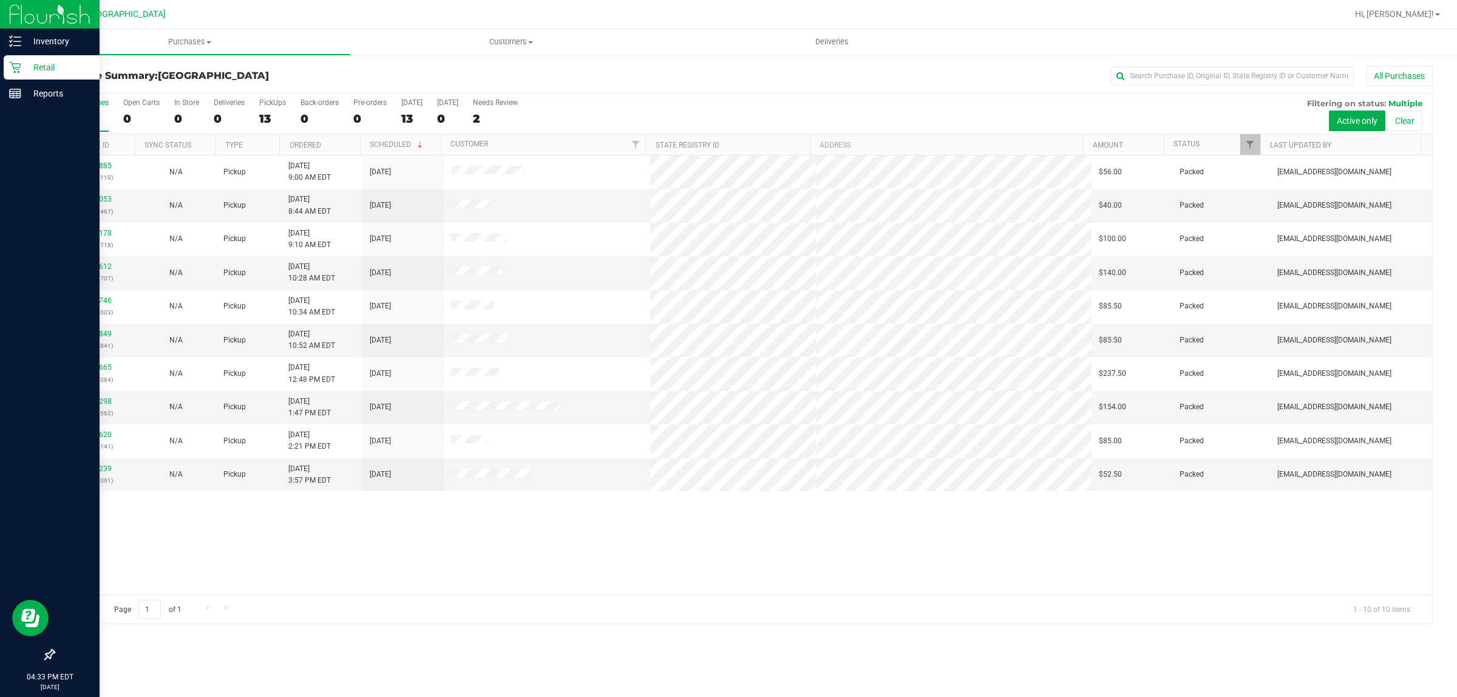
click at [33, 60] on p "Retail" at bounding box center [57, 67] width 73 height 15
